Goal: Find contact information: Find contact information

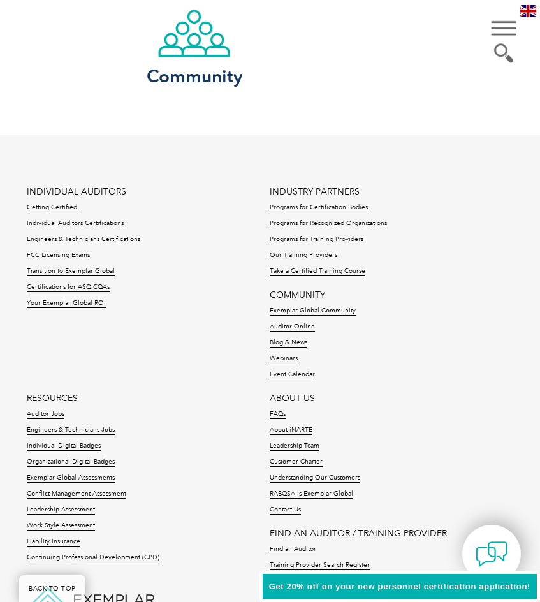
scroll to position [4163, 0]
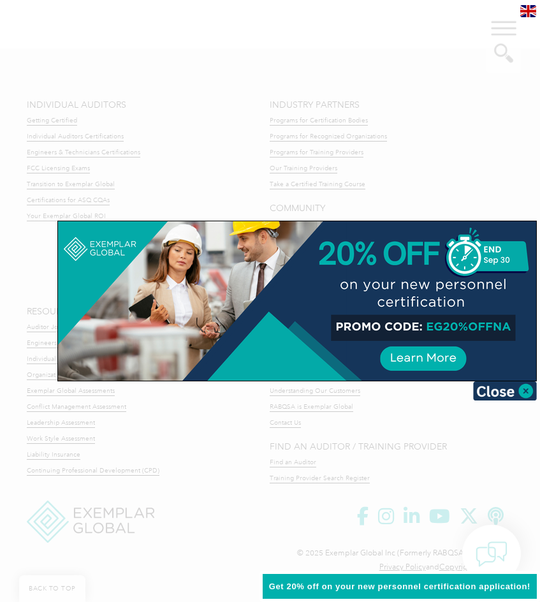
click at [293, 427] on div at bounding box center [270, 301] width 540 height 602
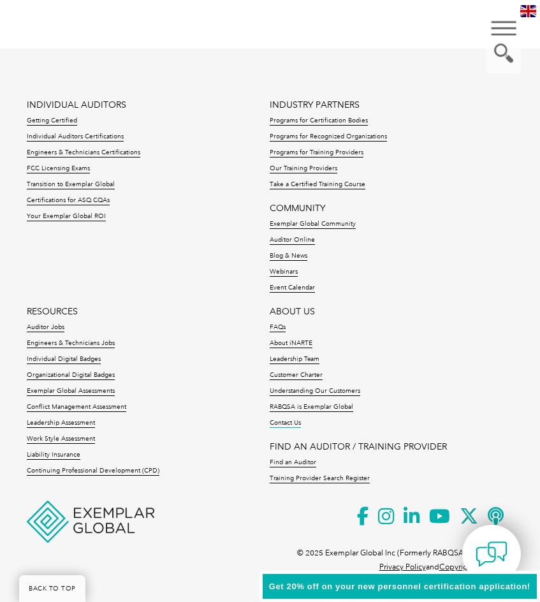
click at [292, 424] on link "Contact Us" at bounding box center [285, 423] width 31 height 9
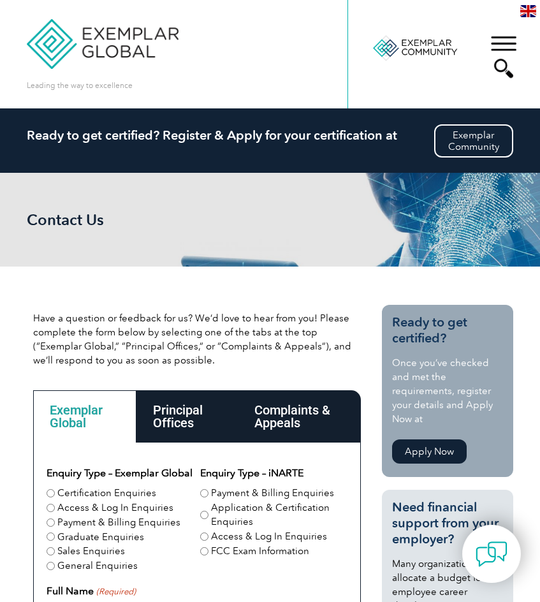
click at [503, 40] on div "▼" at bounding box center [504, 57] width 34 height 64
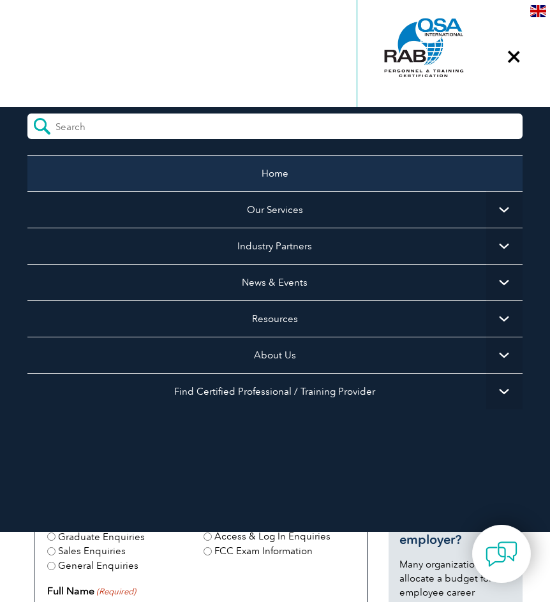
click at [268, 182] on link "Home" at bounding box center [274, 173] width 495 height 36
